Goal: Transaction & Acquisition: Purchase product/service

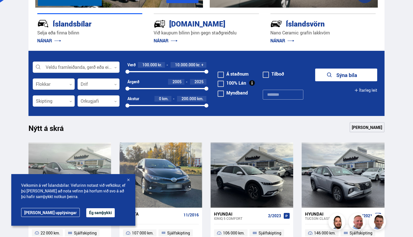
drag, startPoint x: 206, startPoint y: 69, endPoint x: 165, endPoint y: 72, distance: 41.2
click at [170, 72] on div "100000 10000000" at bounding box center [166, 71] width 79 height 5
click at [165, 72] on div at bounding box center [166, 71] width 79 height 1
click at [159, 71] on div at bounding box center [145, 71] width 37 height 1
click at [161, 73] on div "100000 4800000" at bounding box center [166, 71] width 79 height 5
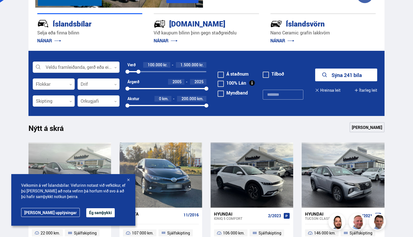
drag, startPoint x: 160, startPoint y: 72, endPoint x: 138, endPoint y: 73, distance: 21.4
click at [138, 73] on div at bounding box center [138, 72] width 4 height 4
drag, startPoint x: 204, startPoint y: 105, endPoint x: 176, endPoint y: 105, distance: 28.8
click at [176, 105] on div at bounding box center [176, 105] width 4 height 4
click at [72, 102] on div at bounding box center [54, 101] width 42 height 11
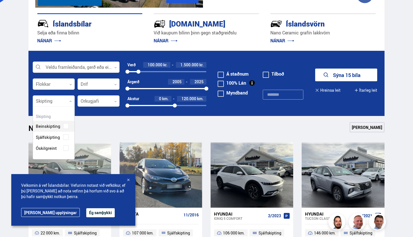
scroll to position [52, 41]
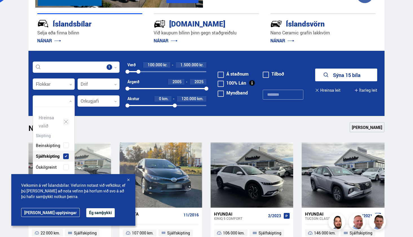
click at [66, 136] on div "Beinskipting Sjálfskipting Óskilgreint" at bounding box center [53, 151] width 41 height 41
click at [339, 74] on button "Sýna 6 bíla" at bounding box center [346, 75] width 62 height 13
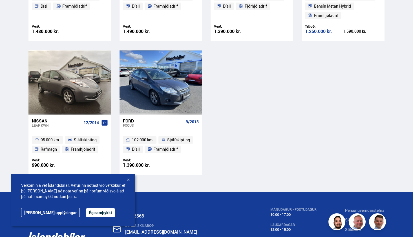
scroll to position [228, 0]
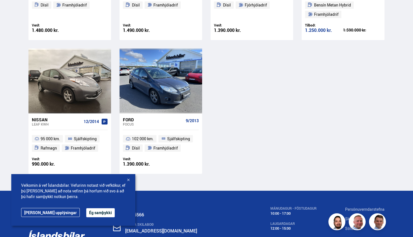
scroll to position [125, 0]
